Goal: Transaction & Acquisition: Subscribe to service/newsletter

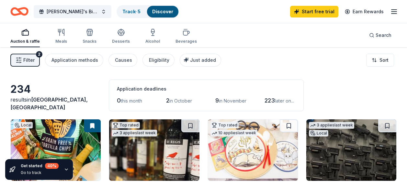
scroll to position [465, 0]
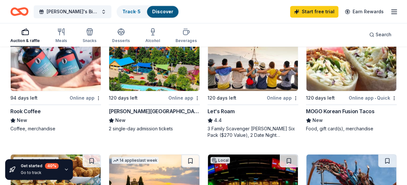
click at [26, 111] on div "Rook Coffee" at bounding box center [25, 111] width 30 height 8
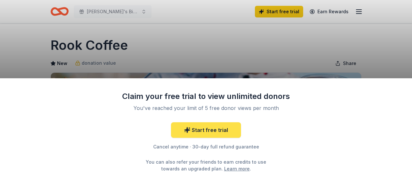
click at [200, 130] on link "Start free trial" at bounding box center [206, 130] width 70 height 16
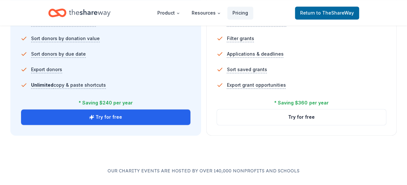
scroll to position [485, 0]
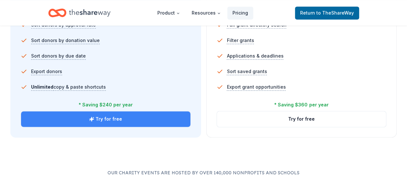
click at [98, 120] on button "Try for free" at bounding box center [105, 119] width 169 height 16
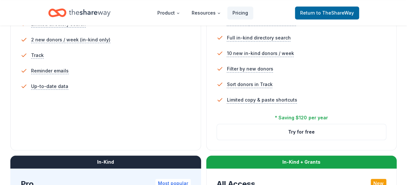
scroll to position [222, 0]
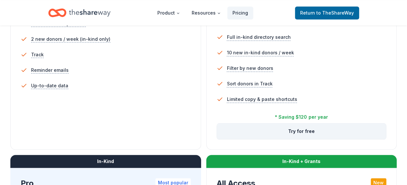
click at [275, 131] on button "Try for free" at bounding box center [301, 132] width 169 height 16
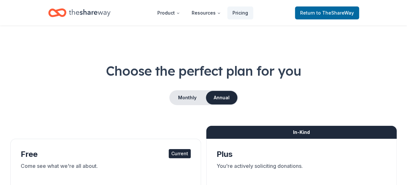
scroll to position [1, 0]
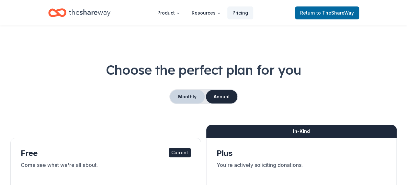
click at [177, 96] on button "Monthly" at bounding box center [187, 97] width 35 height 14
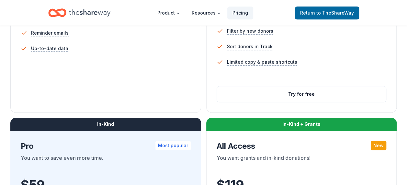
scroll to position [263, 0]
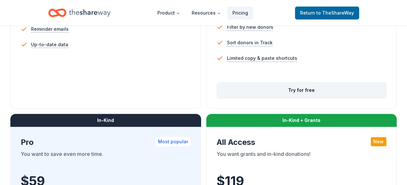
click at [258, 93] on button "Try for free" at bounding box center [301, 91] width 169 height 16
